Goal: Information Seeking & Learning: Learn about a topic

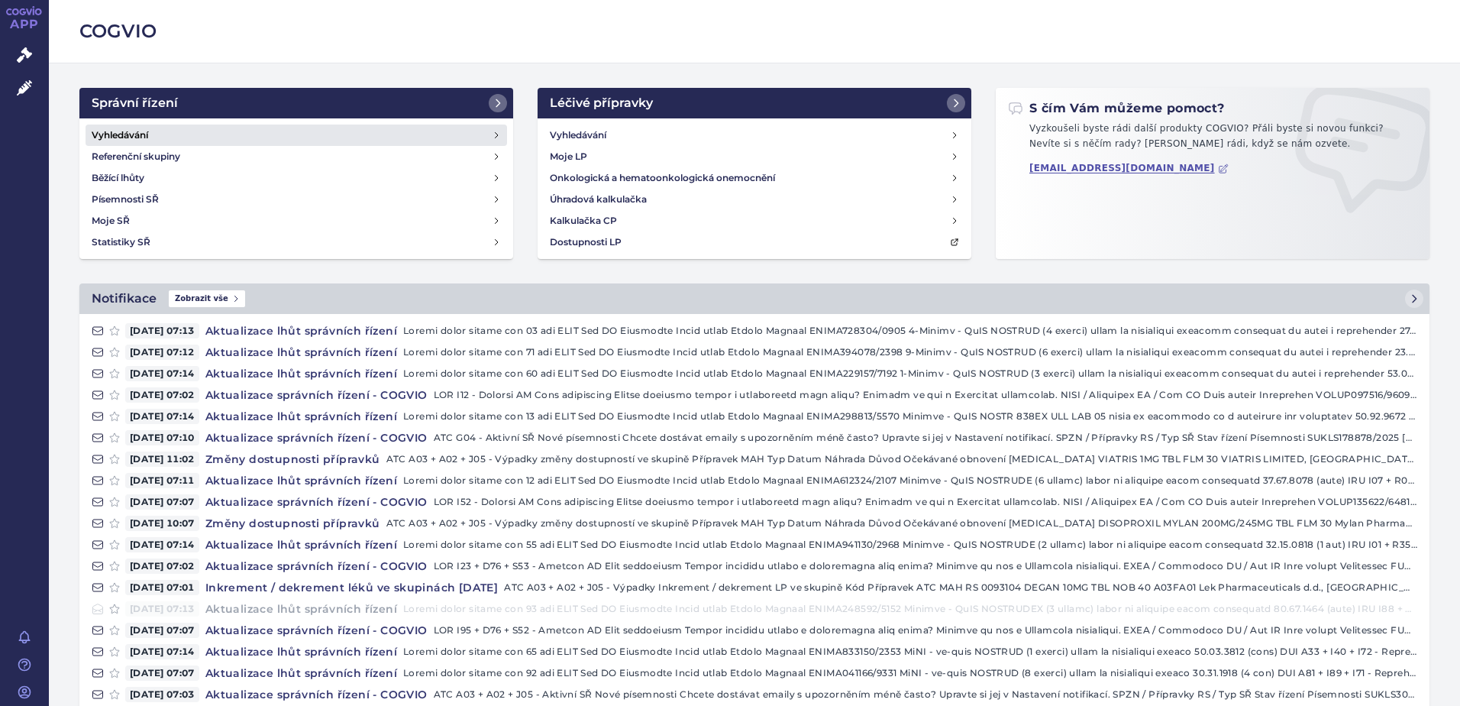
click at [118, 131] on h4 "Vyhledávání" at bounding box center [120, 135] width 57 height 15
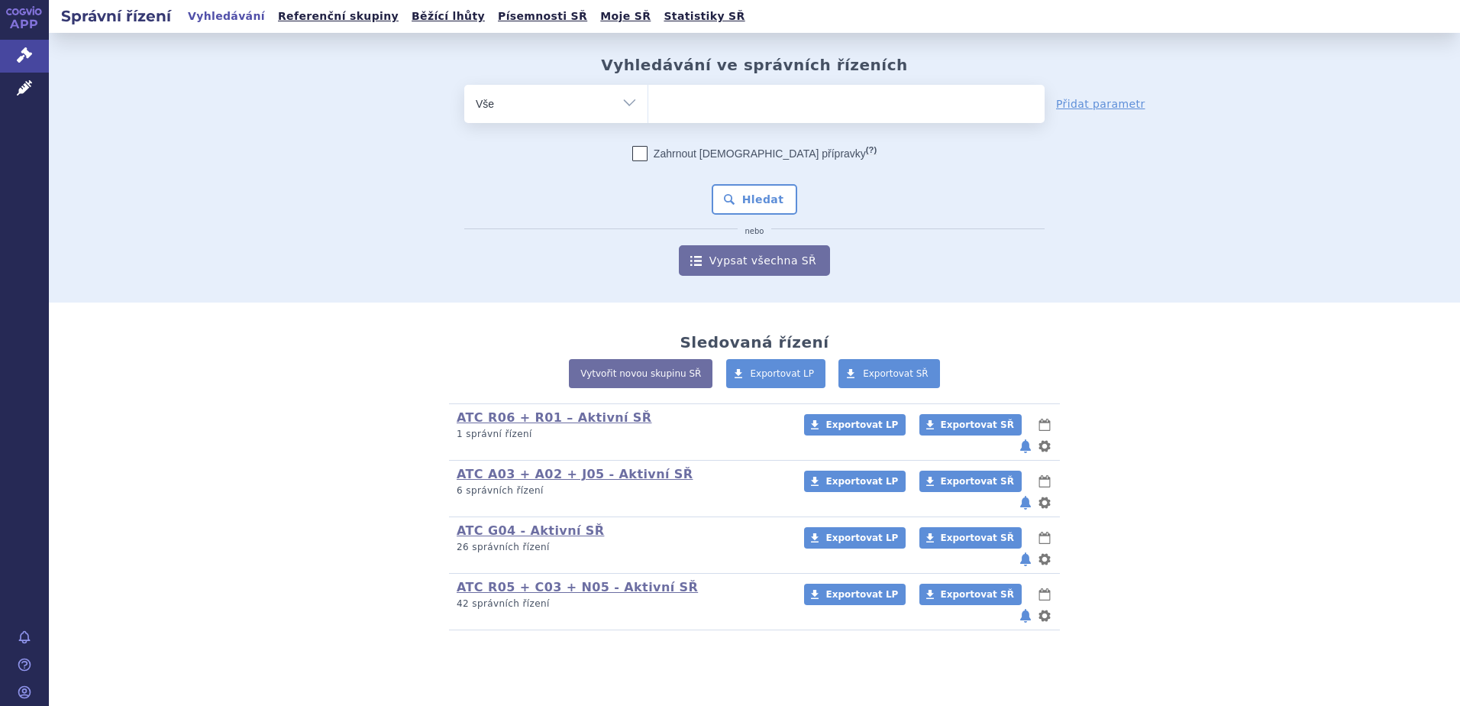
click at [720, 110] on ul at bounding box center [846, 101] width 396 height 32
click at [648, 110] on select at bounding box center [648, 103] width 1 height 38
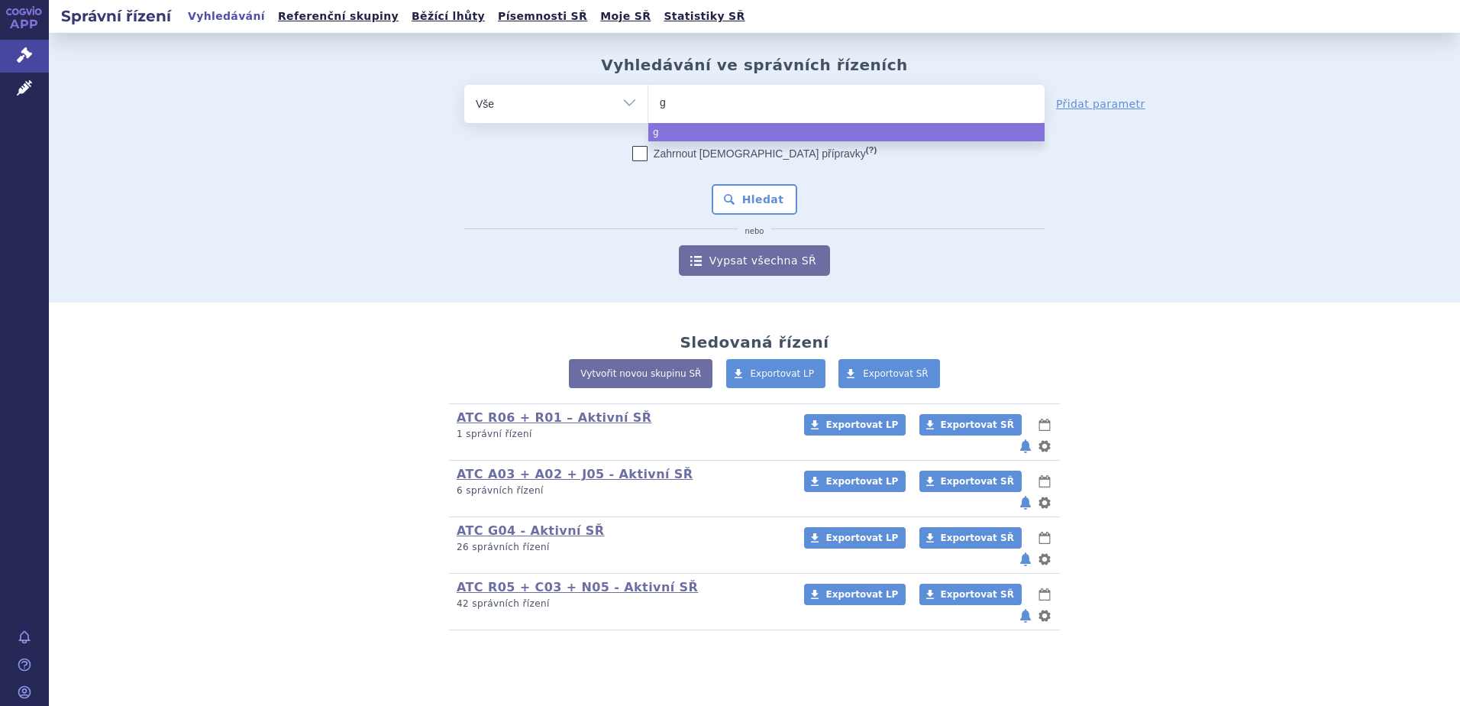
type input "ga"
type input "gado"
type input "gadot"
type input "gadoter"
type input "gadoteric"
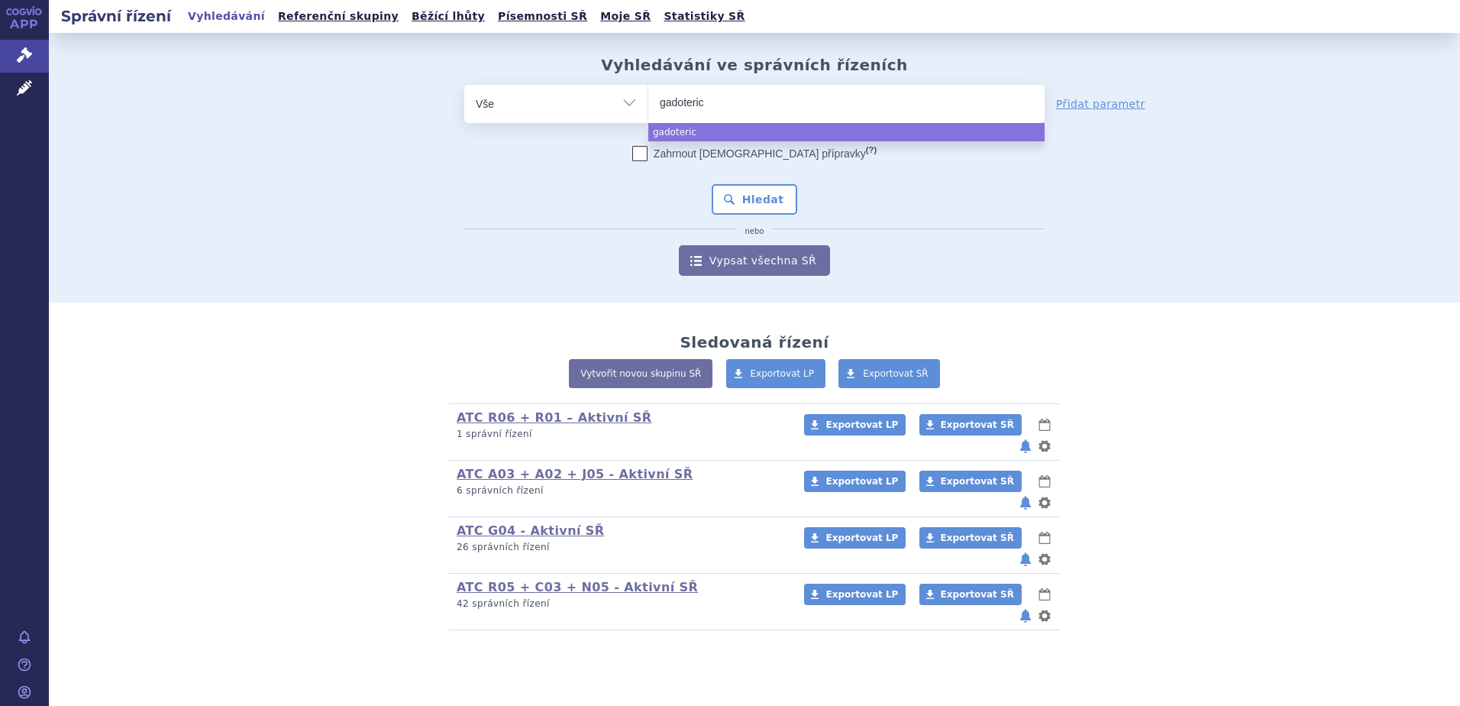
select select "gadoteric"
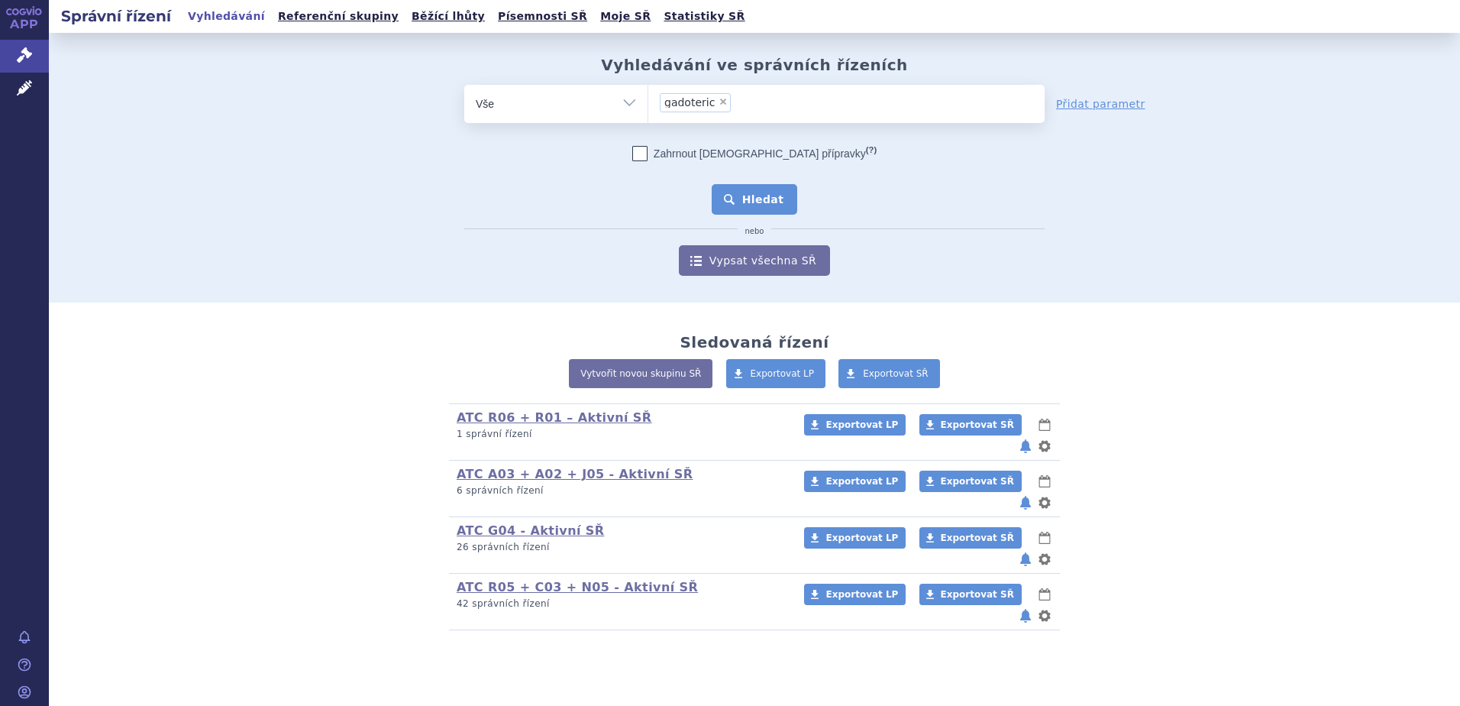
click at [753, 186] on button "Hledat" at bounding box center [755, 199] width 86 height 31
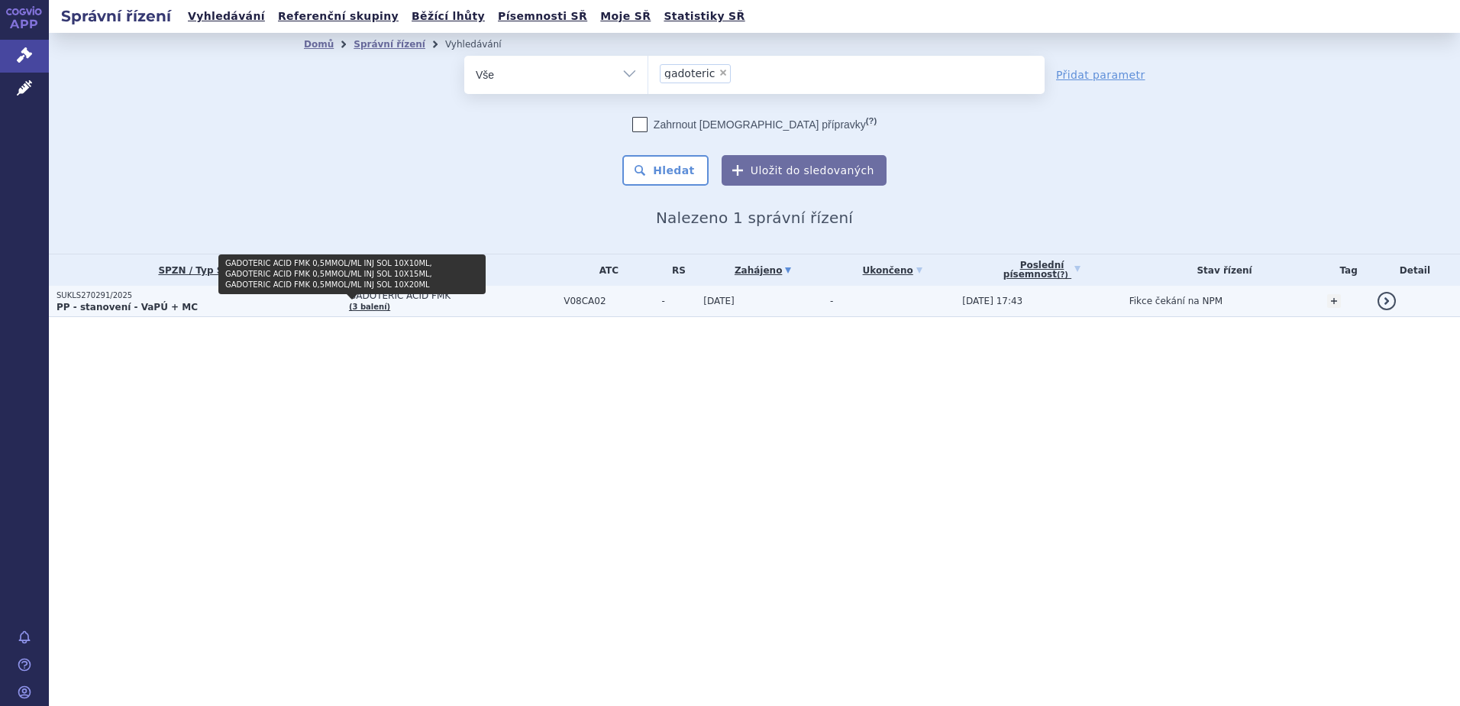
click at [349, 305] on link "(3 balení)" at bounding box center [369, 306] width 41 height 8
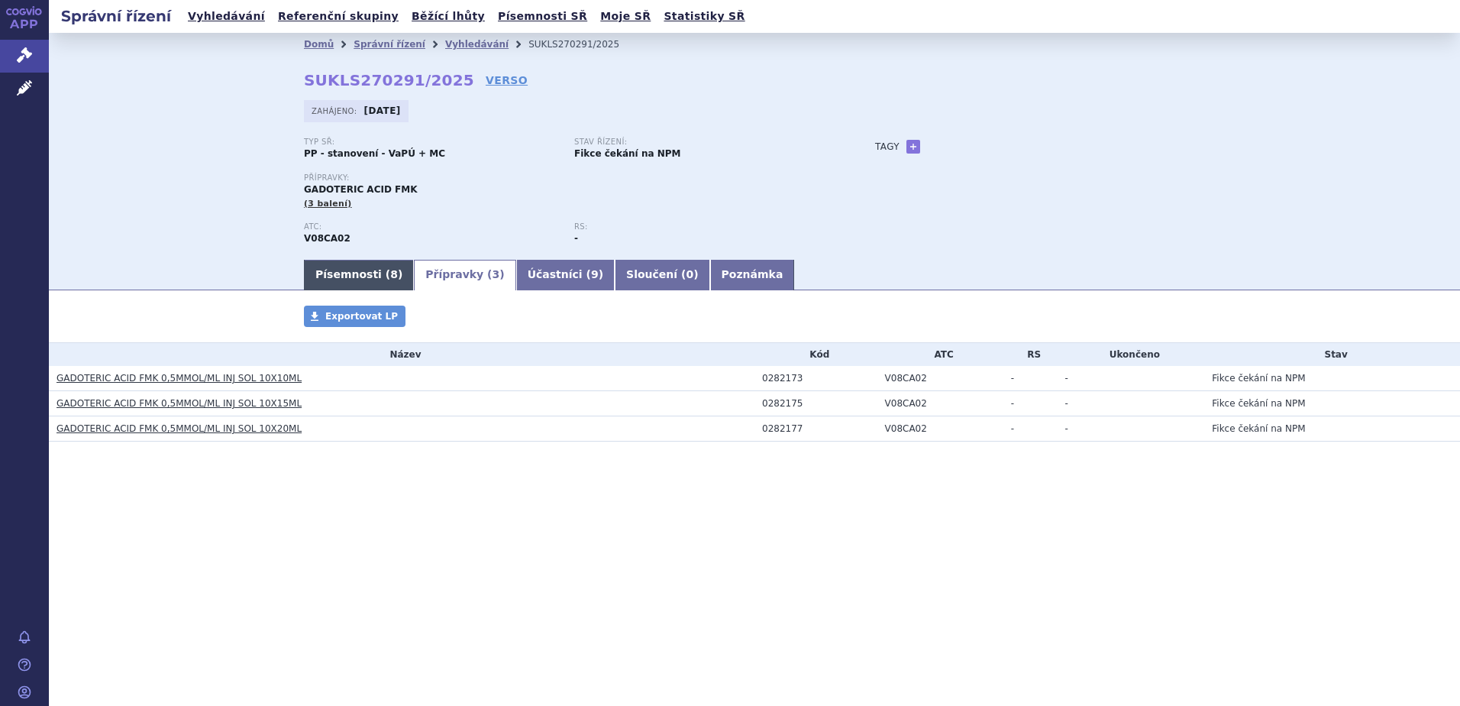
click at [352, 272] on link "Písemnosti ( 8 )" at bounding box center [359, 275] width 110 height 31
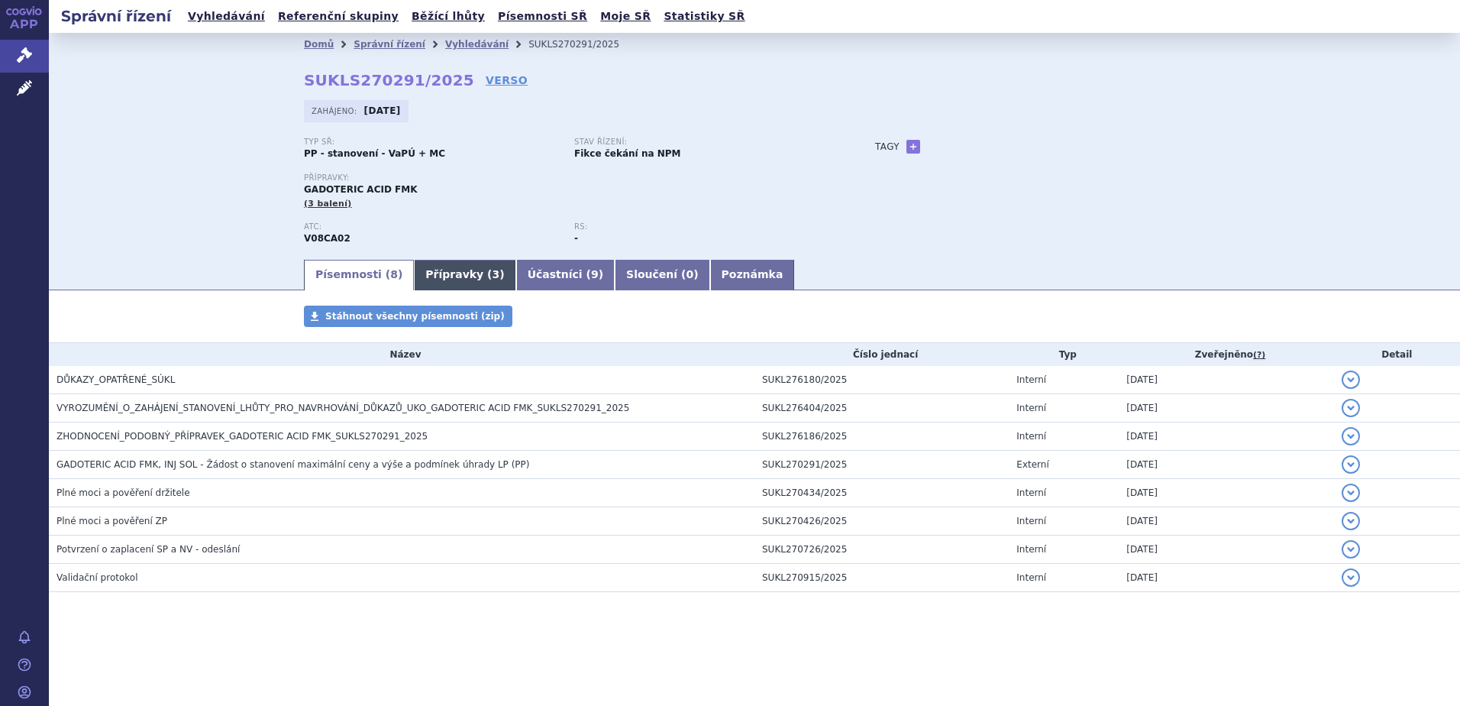
click at [463, 266] on link "Přípravky ( 3 )" at bounding box center [465, 275] width 102 height 31
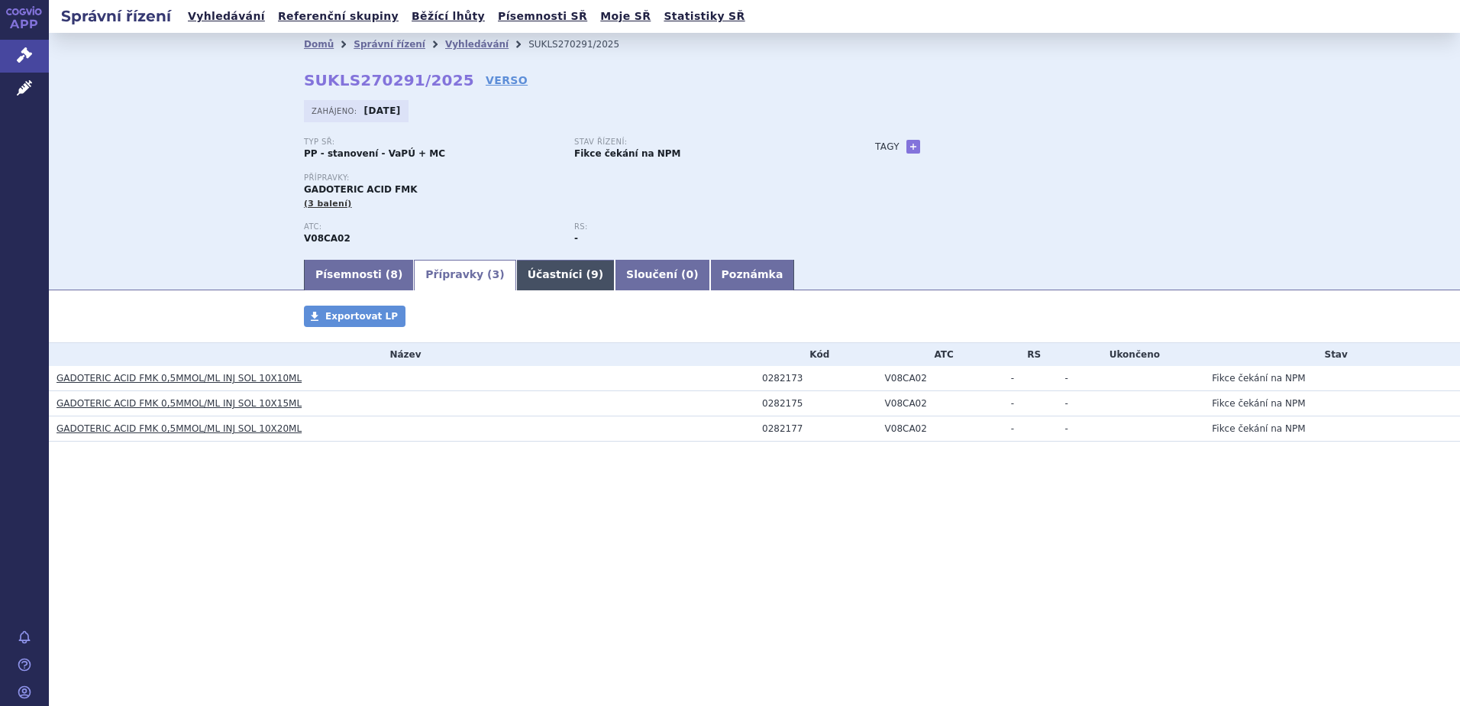
click at [538, 273] on link "Účastníci ( 9 )" at bounding box center [565, 275] width 99 height 31
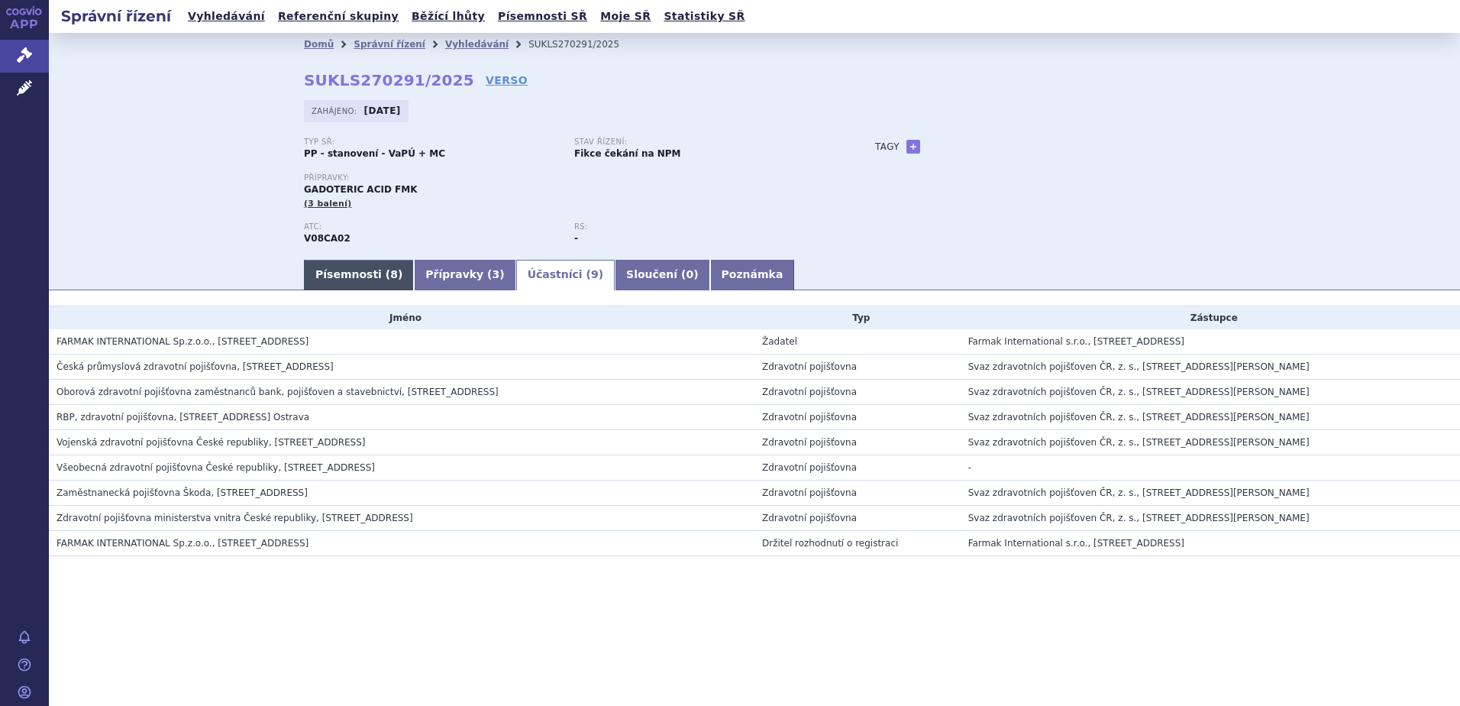
click at [329, 284] on link "Písemnosti ( 8 )" at bounding box center [359, 275] width 110 height 31
